Goal: Information Seeking & Learning: Find specific fact

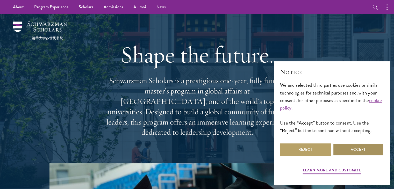
click at [348, 150] on button "Accept" at bounding box center [358, 150] width 51 height 12
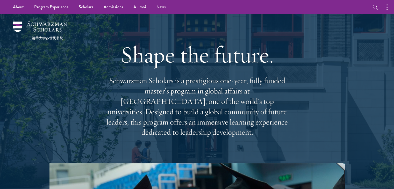
drag, startPoint x: 107, startPoint y: 92, endPoint x: 288, endPoint y: 128, distance: 185.1
click at [288, 128] on p "Schwarzman Scholars is a prestigious one-year, fully funded master’s program in…" at bounding box center [197, 107] width 187 height 62
drag, startPoint x: 281, startPoint y: 126, endPoint x: 107, endPoint y: 96, distance: 176.4
click at [107, 96] on p "Schwarzman Scholars is a prestigious one-year, fully funded master’s program in…" at bounding box center [197, 107] width 187 height 62
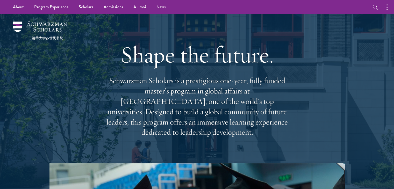
click at [107, 96] on p "Schwarzman Scholars is a prestigious one-year, fully funded master’s program in…" at bounding box center [197, 107] width 187 height 62
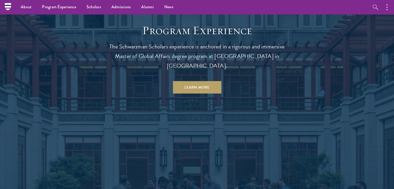
scroll to position [441, 0]
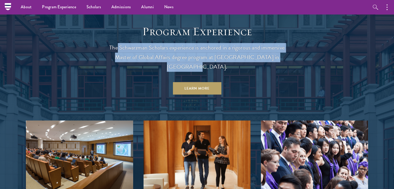
drag, startPoint x: 118, startPoint y: 43, endPoint x: 281, endPoint y: 54, distance: 163.4
click at [281, 53] on p "The Schwarzman Scholars experience is anchored in a rigorous and immersive Mast…" at bounding box center [197, 57] width 187 height 29
click at [281, 54] on p "The Schwarzman Scholars experience is anchored in a rigorous and immersive Mast…" at bounding box center [197, 57] width 187 height 29
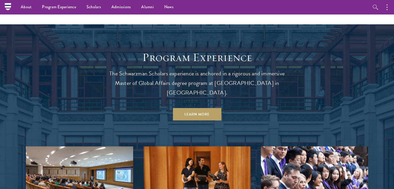
scroll to position [259, 0]
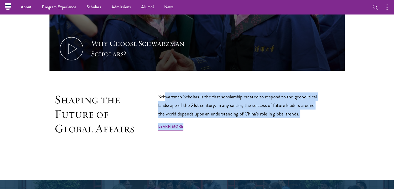
drag, startPoint x: 166, startPoint y: 95, endPoint x: 298, endPoint y: 114, distance: 133.0
click at [298, 114] on div "Schwarzman Scholars is the first scholarship created to respond to the geopolit…" at bounding box center [239, 114] width 163 height 43
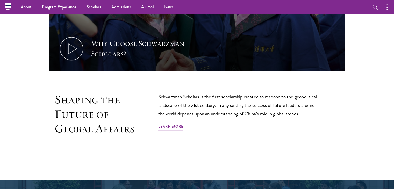
click at [298, 114] on div "Schwarzman Scholars is the first scholarship created to respond to the geopolit…" at bounding box center [239, 114] width 163 height 43
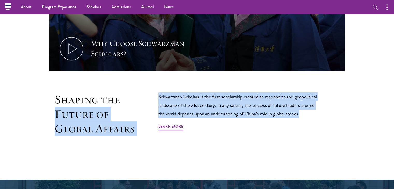
drag, startPoint x: 313, startPoint y: 108, endPoint x: 136, endPoint y: 89, distance: 178.3
click at [136, 93] on div "Shaping the Future of Global Affairs Schwarzman Scholars is the first scholarsh…" at bounding box center [197, 126] width 295 height 67
click at [140, 93] on div "Shaping the Future of Global Affairs Schwarzman Scholars is the first scholarsh…" at bounding box center [197, 126] width 295 height 67
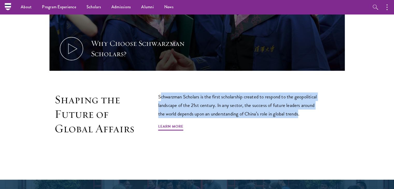
drag, startPoint x: 162, startPoint y: 87, endPoint x: 299, endPoint y: 110, distance: 139.5
click at [299, 110] on p "Schwarzman Scholars is the first scholarship created to respond to the geopolit…" at bounding box center [239, 106] width 163 height 26
drag, startPoint x: 318, startPoint y: 109, endPoint x: 155, endPoint y: 91, distance: 163.8
click at [155, 93] on div "Shaping the Future of Global Affairs Schwarzman Scholars is the first scholarsh…" at bounding box center [197, 126] width 295 height 67
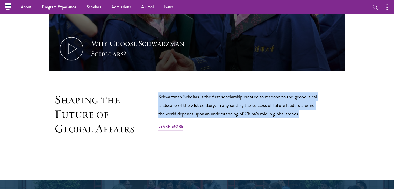
click at [155, 93] on div "Shaping the Future of Global Affairs Schwarzman Scholars is the first scholarsh…" at bounding box center [197, 126] width 295 height 67
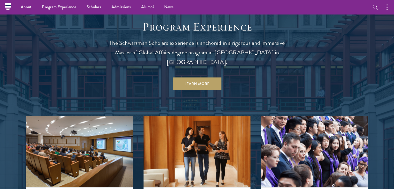
scroll to position [415, 0]
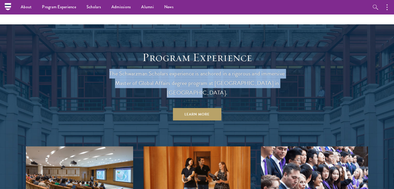
drag, startPoint x: 108, startPoint y: 69, endPoint x: 282, endPoint y: 80, distance: 174.5
click at [282, 80] on p "The Schwarzman Scholars experience is anchored in a rigorous and immersive Mast…" at bounding box center [197, 83] width 187 height 29
drag, startPoint x: 282, startPoint y: 79, endPoint x: 115, endPoint y: 69, distance: 167.7
click at [115, 69] on p "The Schwarzman Scholars experience is anchored in a rigorous and immersive Mast…" at bounding box center [197, 83] width 187 height 29
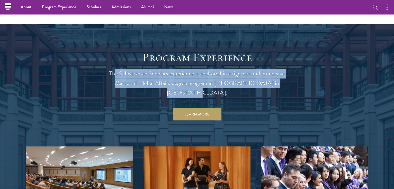
click at [114, 69] on p "The Schwarzman Scholars experience is anchored in a rigorous and immersive Mast…" at bounding box center [197, 83] width 187 height 29
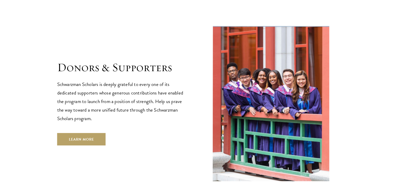
scroll to position [1447, 0]
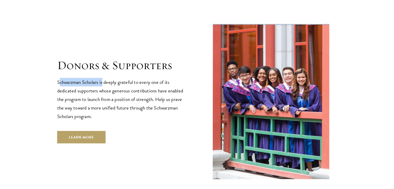
drag, startPoint x: 59, startPoint y: 54, endPoint x: 103, endPoint y: 55, distance: 44.3
click at [103, 78] on p "Schwarzman Scholars is deeply grateful to every one of its dedicated supporters…" at bounding box center [122, 99] width 130 height 43
drag, startPoint x: 103, startPoint y: 55, endPoint x: 44, endPoint y: 55, distance: 58.8
click at [44, 55] on section "Donors & Supporters Schwarzman Scholars is deeply grateful to every one of its …" at bounding box center [197, 101] width 394 height 157
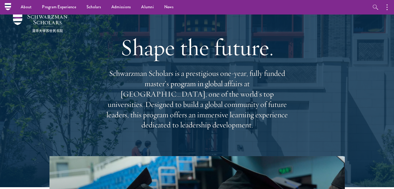
scroll to position [0, 0]
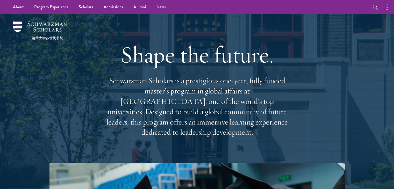
drag, startPoint x: 113, startPoint y: 56, endPoint x: 308, endPoint y: 123, distance: 205.6
click at [308, 123] on div "Shape the future. Schwarzman Scholars is a prestigious one-year, fully funded m…" at bounding box center [197, 88] width 342 height 149
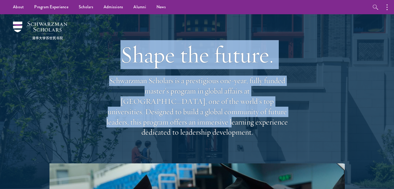
drag, startPoint x: 259, startPoint y: 112, endPoint x: 121, endPoint y: 71, distance: 143.5
click at [121, 71] on div "Shape the future. Schwarzman Scholars is a prestigious one-year, fully funded m…" at bounding box center [197, 88] width 342 height 149
click at [121, 69] on h1 "Shape the future." at bounding box center [197, 54] width 187 height 29
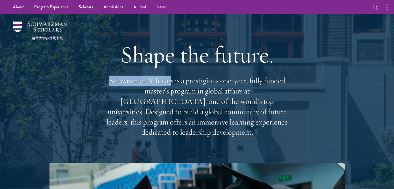
drag, startPoint x: 107, startPoint y: 82, endPoint x: 169, endPoint y: 80, distance: 62.5
click at [169, 80] on p "Schwarzman Scholars is a prestigious one-year, fully funded master’s program in…" at bounding box center [197, 107] width 187 height 62
drag, startPoint x: 169, startPoint y: 80, endPoint x: 268, endPoint y: 120, distance: 106.3
click at [268, 120] on p "Schwarzman Scholars is a prestigious one-year, fully funded master’s program in…" at bounding box center [197, 107] width 187 height 62
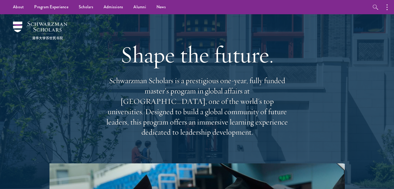
click at [269, 120] on p "Schwarzman Scholars is a prestigious one-year, fully funded master’s program in…" at bounding box center [197, 107] width 187 height 62
click at [82, 10] on link "Scholars" at bounding box center [86, 7] width 25 height 14
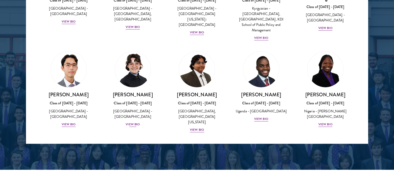
scroll to position [26, 0]
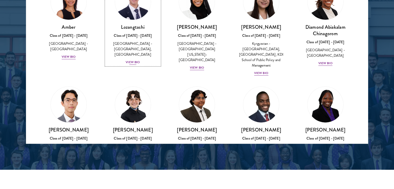
click at [130, 62] on div "View Bio" at bounding box center [133, 62] width 14 height 5
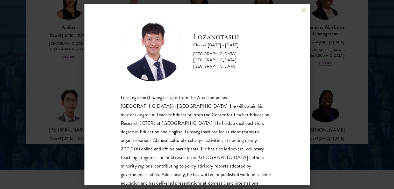
scroll to position [26, 0]
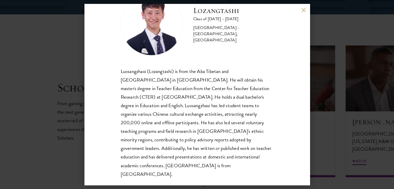
click at [80, 55] on div "Lozangtashi Class of 2025 - 2026 China - South-Central Minzu University, Beijin…" at bounding box center [197, 94] width 394 height 189
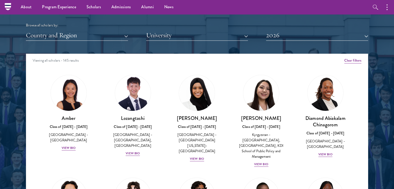
click at [260, 165] on div "Nurzada Abdivalieva Class of 2025 - 2026 Kyrgyzstan - American University of Ce…" at bounding box center [261, 121] width 64 height 103
click at [259, 162] on div "View Bio" at bounding box center [261, 164] width 14 height 5
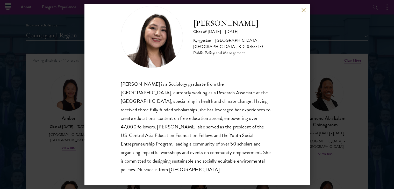
scroll to position [18, 0]
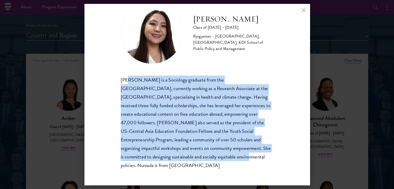
drag, startPoint x: 128, startPoint y: 75, endPoint x: 188, endPoint y: 159, distance: 103.1
click at [188, 159] on div "Nurzada Abdivalieva Class of 2025 - 2026 Kyrgyzstan - American University of Ce…" at bounding box center [197, 86] width 153 height 168
click at [188, 159] on div "Nurzada Abdivalieva is a Sociology graduate from the University of Cambridge, c…" at bounding box center [197, 123] width 153 height 94
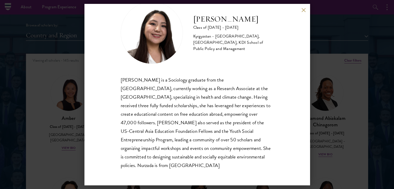
click at [357, 46] on div "Nurzada Abdivalieva Class of 2025 - 2026 Kyrgyzstan - American University of Ce…" at bounding box center [197, 94] width 394 height 189
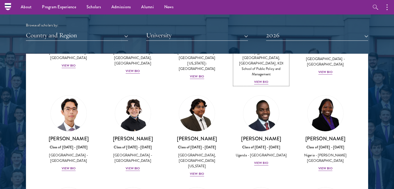
scroll to position [52, 0]
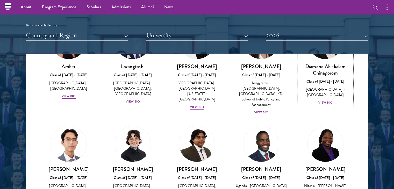
click at [321, 100] on div "View Bio" at bounding box center [326, 102] width 14 height 5
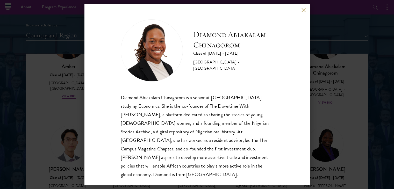
click at [328, 66] on div "Diamond Abiakalam Chinagorom Class of 2025 - 2026 Nigeria - Mount Holyoke Colle…" at bounding box center [197, 94] width 394 height 189
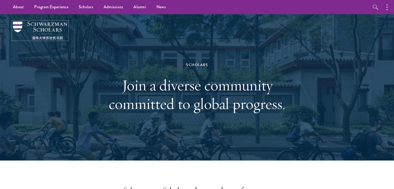
click at [59, 29] on img at bounding box center [40, 31] width 54 height 18
click at [107, 70] on div "Scholars Join a diverse community committed to global progress." at bounding box center [197, 87] width 342 height 146
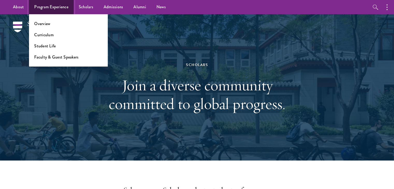
click at [39, 11] on link "Program Experience" at bounding box center [51, 7] width 45 height 14
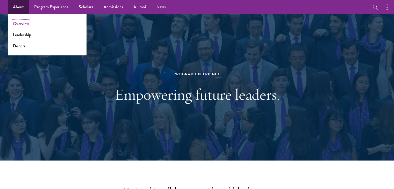
click at [27, 25] on link "Overview" at bounding box center [21, 24] width 16 height 6
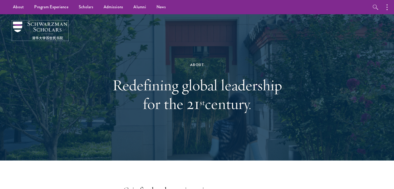
click at [48, 26] on img at bounding box center [40, 31] width 54 height 18
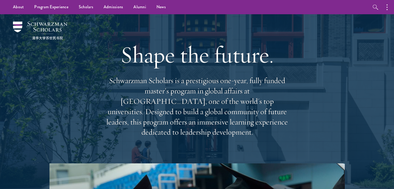
drag, startPoint x: 95, startPoint y: 87, endPoint x: 286, endPoint y: 149, distance: 200.6
click at [295, 130] on div "Shape the future. Schwarzman Scholars is a prestigious one-year, fully funded m…" at bounding box center [197, 88] width 342 height 149
click at [96, 4] on link "Scholars" at bounding box center [86, 7] width 25 height 14
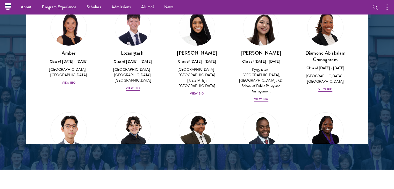
scroll to position [570, 0]
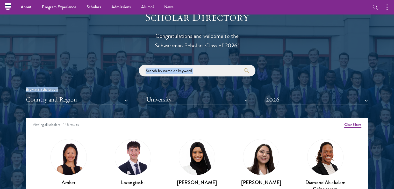
drag, startPoint x: 204, startPoint y: 76, endPoint x: 203, endPoint y: 73, distance: 3.6
click at [203, 73] on div "Browse all scholars by: Country and Region All Countries and Regions [GEOGRAPHI…" at bounding box center [197, 85] width 342 height 40
click at [308, 100] on button "2026" at bounding box center [317, 99] width 102 height 11
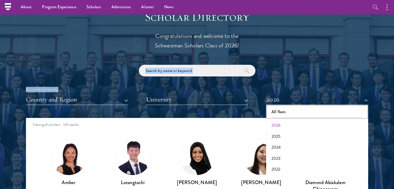
click at [291, 113] on button "All Years" at bounding box center [317, 112] width 99 height 11
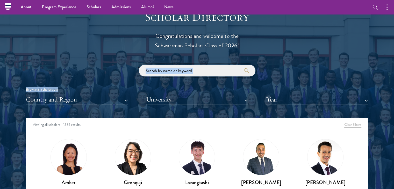
click at [193, 70] on input "search" at bounding box center [197, 71] width 117 height 12
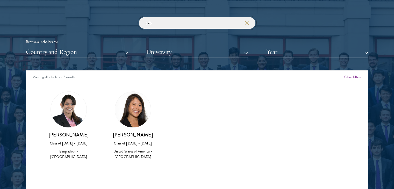
scroll to position [622, 0]
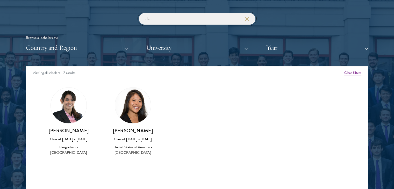
type input "deb"
click at [72, 128] on h3 "Debpriya Das" at bounding box center [69, 131] width 54 height 6
click at [71, 109] on img at bounding box center [69, 106] width 36 height 36
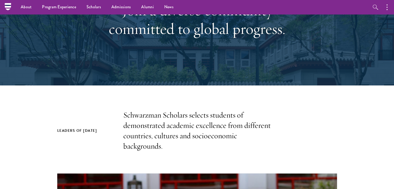
scroll to position [0, 0]
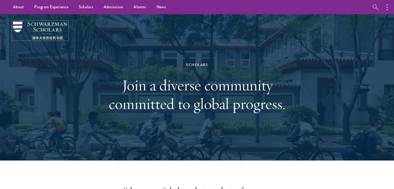
click at [47, 24] on img at bounding box center [40, 31] width 54 height 18
click at [146, 48] on div "Scholars Join a diverse community committed to global progress." at bounding box center [197, 87] width 179 height 103
click at [57, 26] on img at bounding box center [40, 31] width 54 height 18
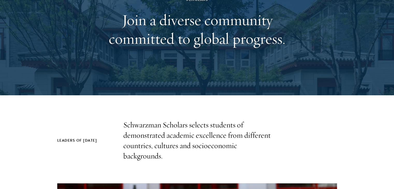
scroll to position [78, 0]
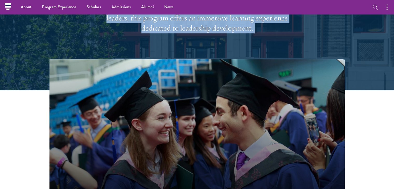
scroll to position [26, 0]
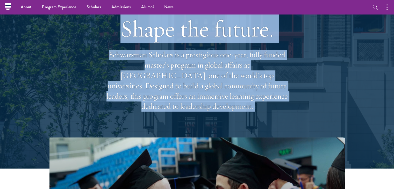
drag, startPoint x: 163, startPoint y: 55, endPoint x: 291, endPoint y: 98, distance: 135.8
click at [291, 98] on div "Shape the future. Schwarzman Scholars is a prestigious one-year, fully funded m…" at bounding box center [197, 62] width 342 height 149
copy div "Shape the future. Schwarzman Scholars is a prestigious one-year, fully funded m…"
click at [86, 8] on link "Scholars" at bounding box center [93, 7] width 25 height 14
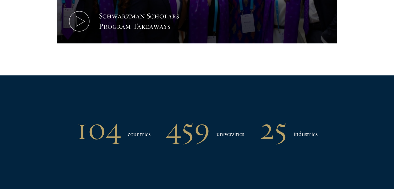
scroll to position [570, 0]
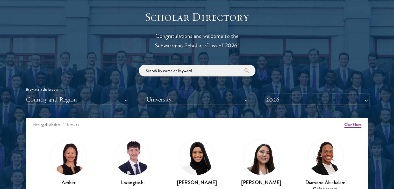
click at [316, 101] on button "2026" at bounding box center [317, 99] width 102 height 11
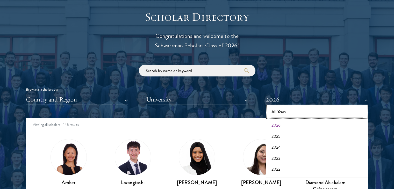
click at [280, 114] on button "All Years" at bounding box center [317, 112] width 99 height 11
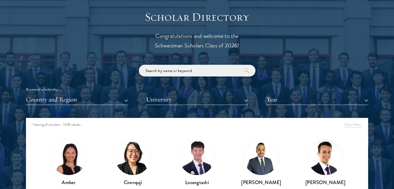
click at [187, 70] on input "search" at bounding box center [197, 71] width 117 height 12
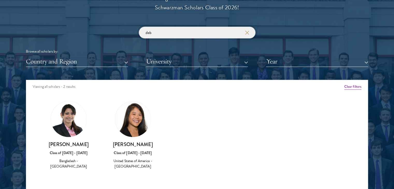
scroll to position [622, 0]
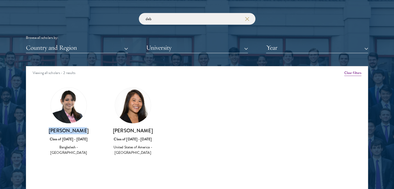
drag, startPoint x: 81, startPoint y: 131, endPoint x: 50, endPoint y: 131, distance: 30.8
click at [50, 131] on h3 "[PERSON_NAME]" at bounding box center [69, 131] width 54 height 6
copy h3 "[PERSON_NAME]"
click at [72, 105] on img at bounding box center [69, 106] width 36 height 36
click at [73, 131] on h3 "[PERSON_NAME]" at bounding box center [69, 131] width 54 height 6
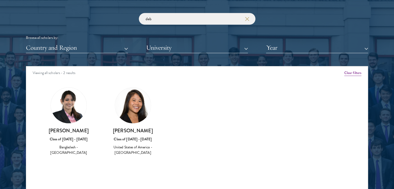
click at [73, 145] on div "Bangladesh - [GEOGRAPHIC_DATA]" at bounding box center [69, 150] width 54 height 11
click at [70, 156] on div "[PERSON_NAME] Class of [DATE] - [DATE] [GEOGRAPHIC_DATA] - [GEOGRAPHIC_DATA]" at bounding box center [69, 121] width 64 height 79
click at [77, 109] on img at bounding box center [69, 106] width 36 height 36
click at [185, 20] on input "deb" at bounding box center [197, 19] width 117 height 12
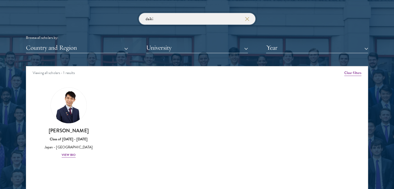
type input "daiki"
